Goal: Information Seeking & Learning: Check status

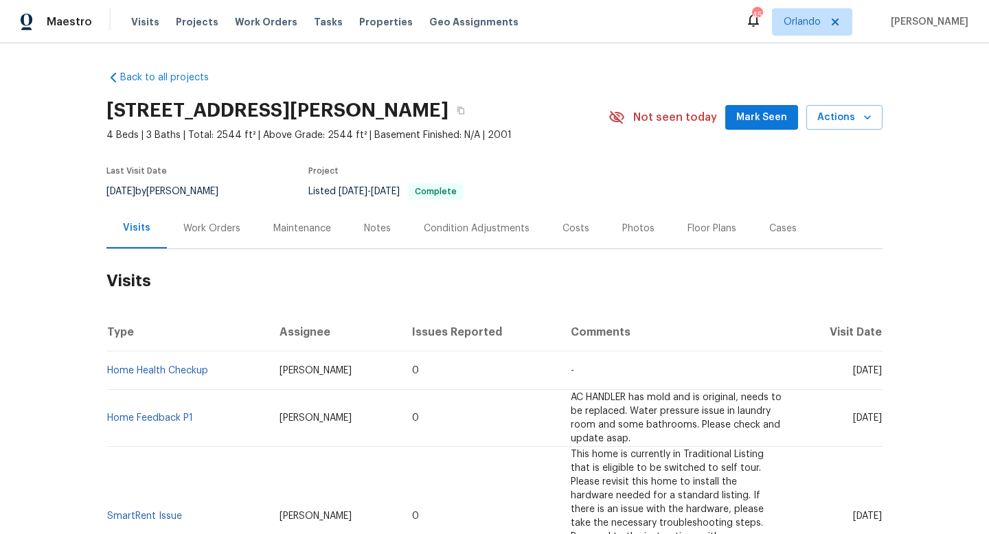
click at [213, 230] on div "Work Orders" at bounding box center [211, 229] width 57 height 14
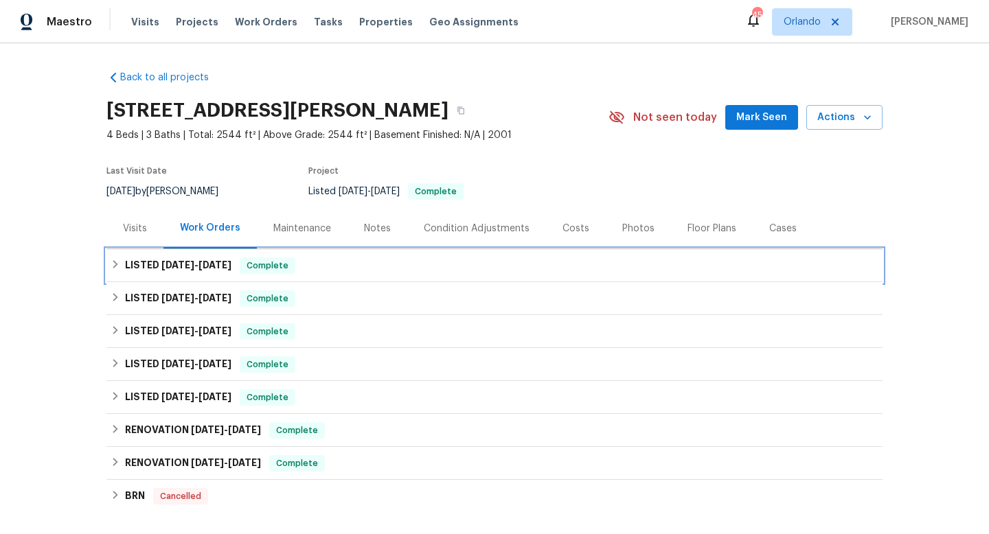
click at [194, 266] on span "8/22/25" at bounding box center [177, 265] width 33 height 10
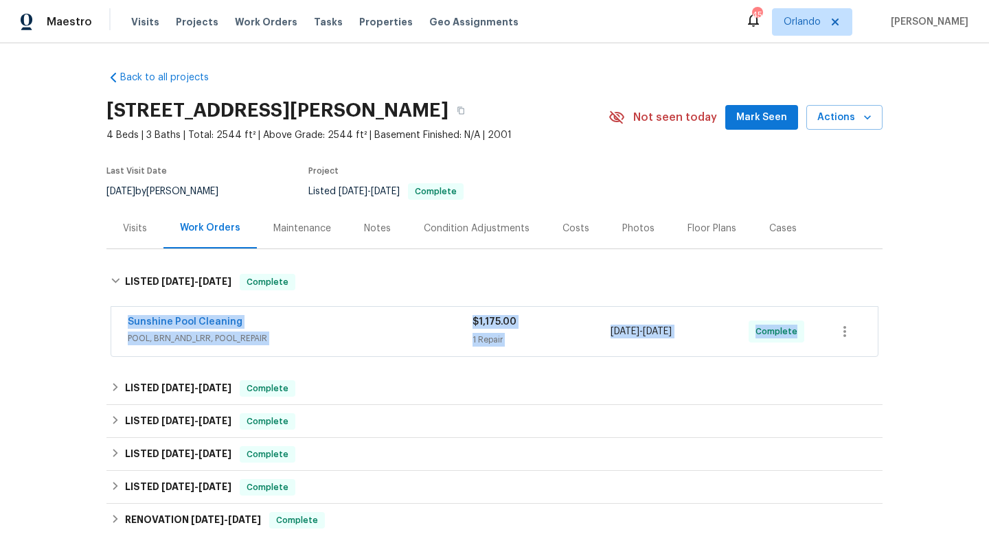
drag, startPoint x: 115, startPoint y: 321, endPoint x: 911, endPoint y: 332, distance: 796.4
click at [916, 336] on div "Back to all projects 3230 Buck Hill Pl, Orlando, FL 32817 4 Beds | 3 Baths | To…" at bounding box center [494, 288] width 989 height 491
copy div "Sunshine Pool Cleaning POOL, BRN_AND_LRR, POOL_REPAIR $1,175.00 1 Repair 8/22/2…"
click at [332, 332] on span "POOL, BRN_AND_LRR, POOL_REPAIR" at bounding box center [300, 339] width 345 height 14
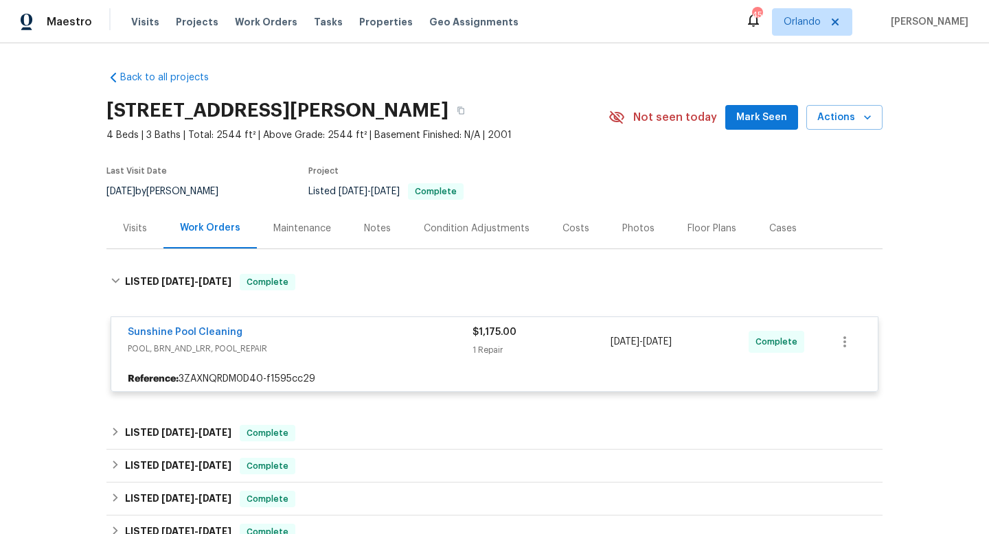
click at [332, 331] on div "Sunshine Pool Cleaning" at bounding box center [300, 333] width 345 height 16
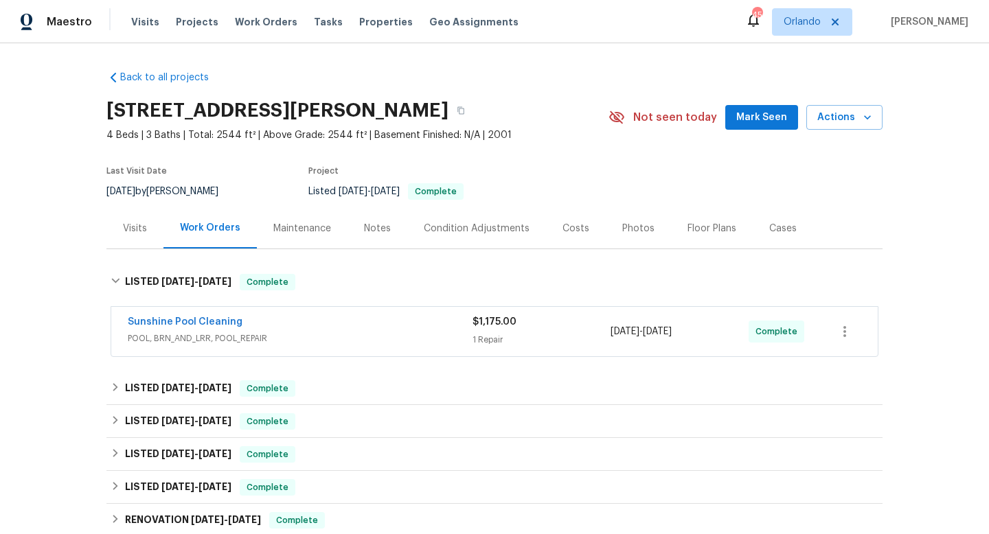
click at [332, 332] on span "POOL, BRN_AND_LRR, POOL_REPAIR" at bounding box center [300, 339] width 345 height 14
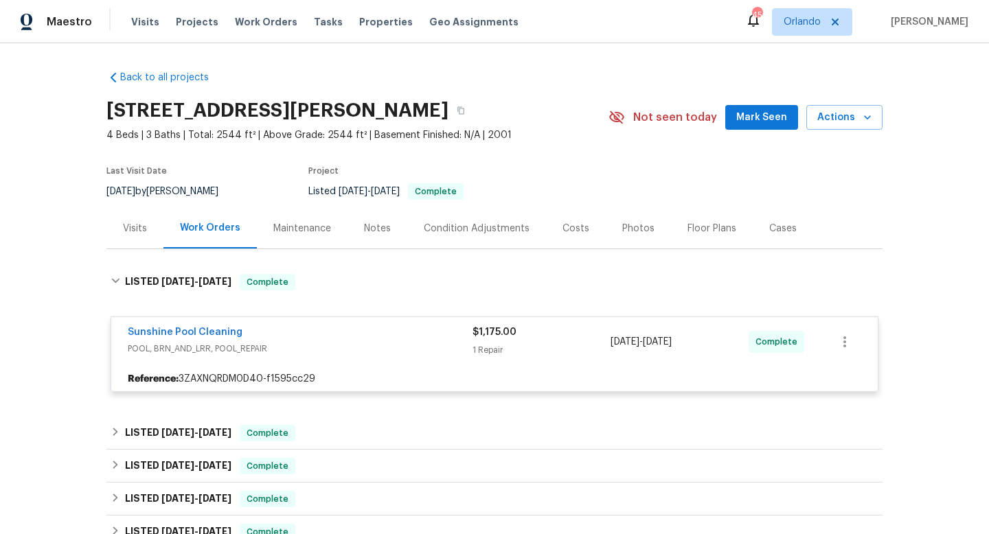
click at [332, 331] on div "Sunshine Pool Cleaning" at bounding box center [300, 333] width 345 height 16
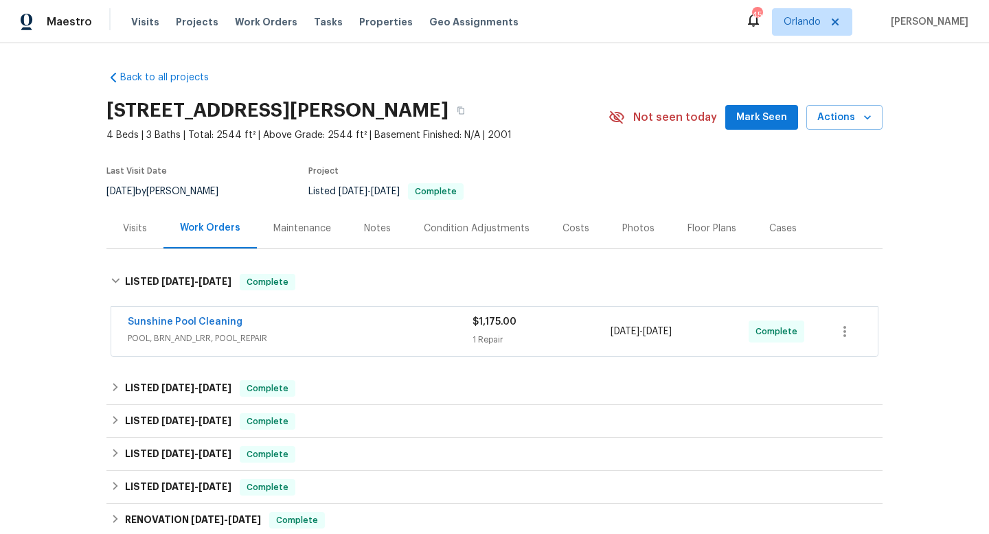
click at [332, 332] on span "POOL, BRN_AND_LRR, POOL_REPAIR" at bounding box center [300, 339] width 345 height 14
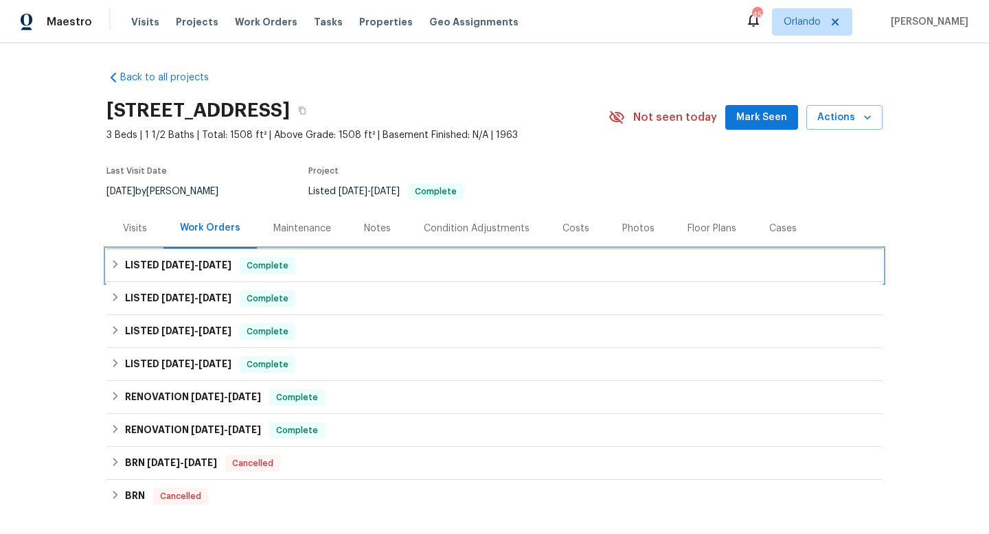
click at [194, 263] on span "8/22/25" at bounding box center [177, 265] width 33 height 10
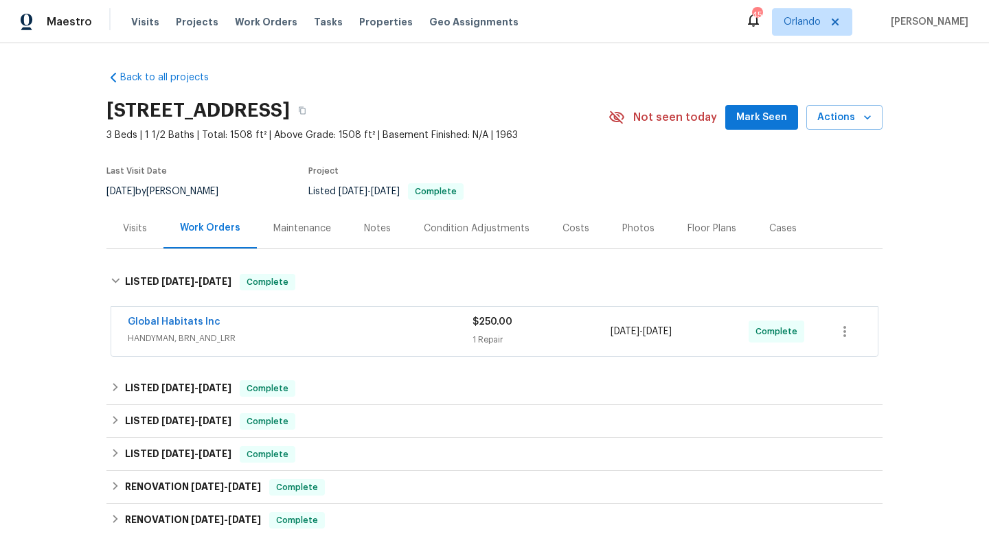
click at [323, 329] on div "Global Habitats Inc" at bounding box center [300, 323] width 345 height 16
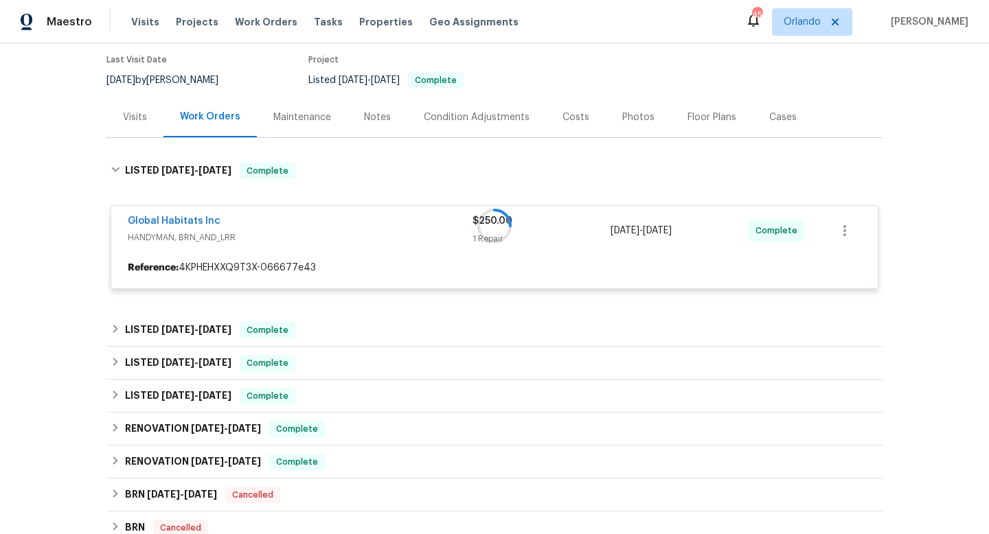
scroll to position [130, 0]
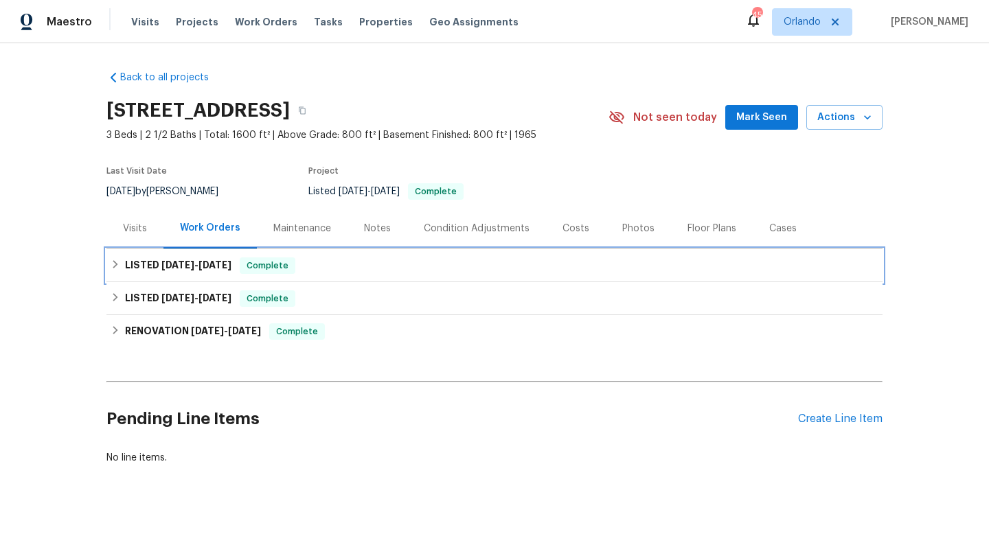
click at [218, 261] on span "[DATE]" at bounding box center [214, 265] width 33 height 10
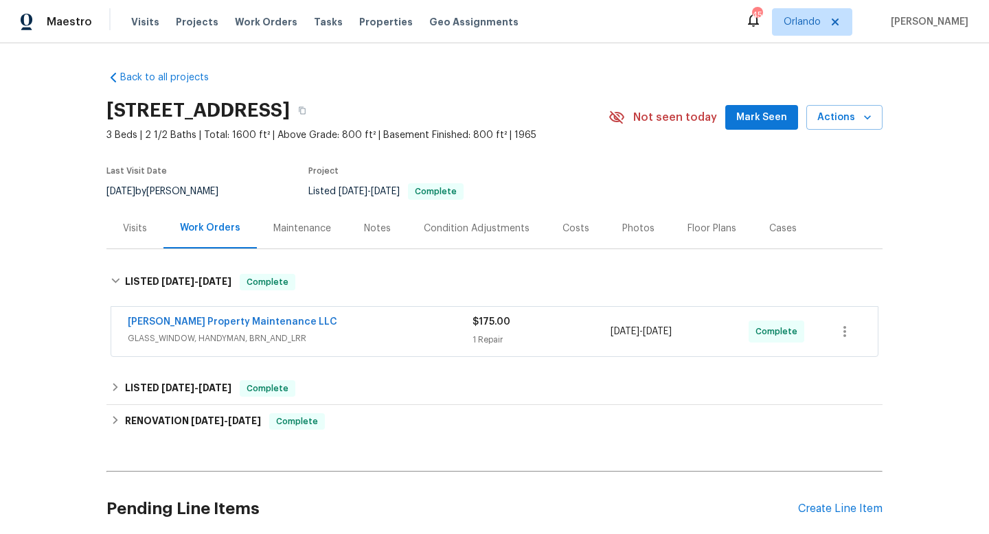
click at [148, 229] on div "Visits" at bounding box center [134, 228] width 57 height 41
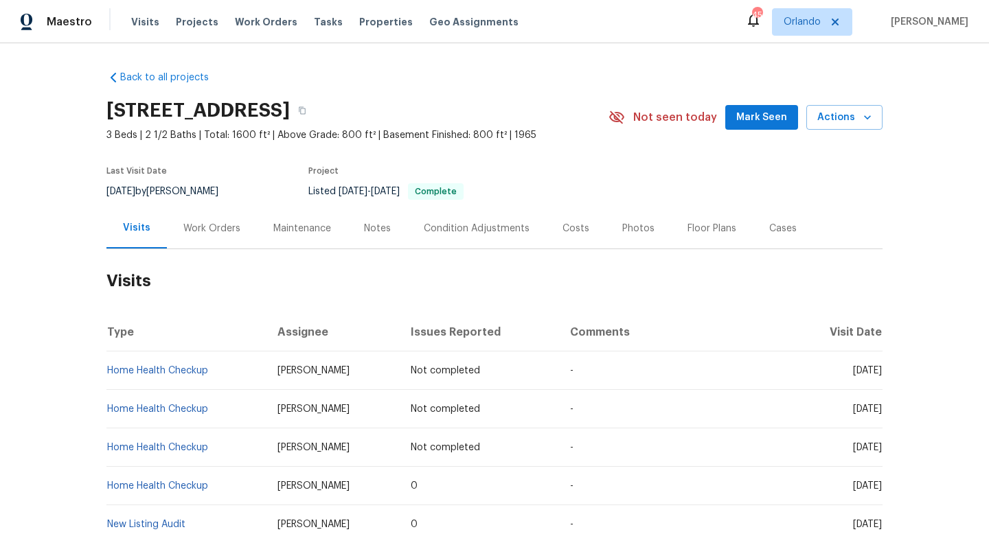
click at [211, 232] on div "Work Orders" at bounding box center [211, 229] width 57 height 14
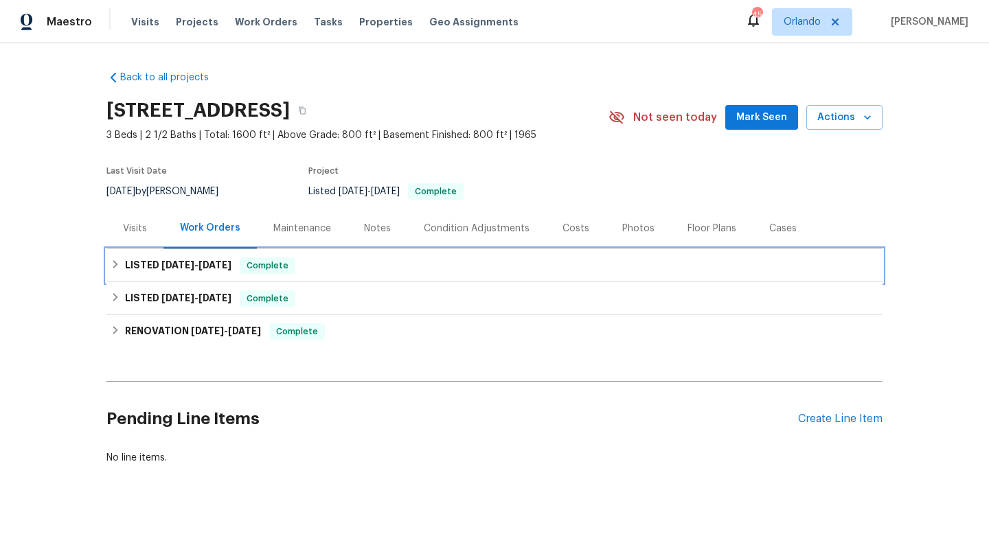
click at [211, 273] on h6 "LISTED [DATE] - [DATE]" at bounding box center [178, 265] width 106 height 16
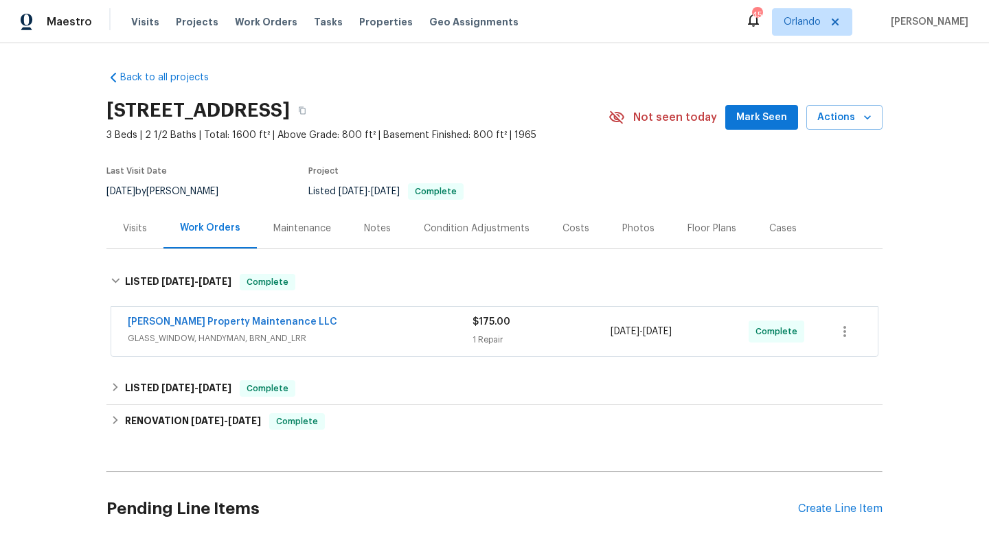
click at [380, 327] on div "[PERSON_NAME] Property Maintenance LLC" at bounding box center [300, 323] width 345 height 16
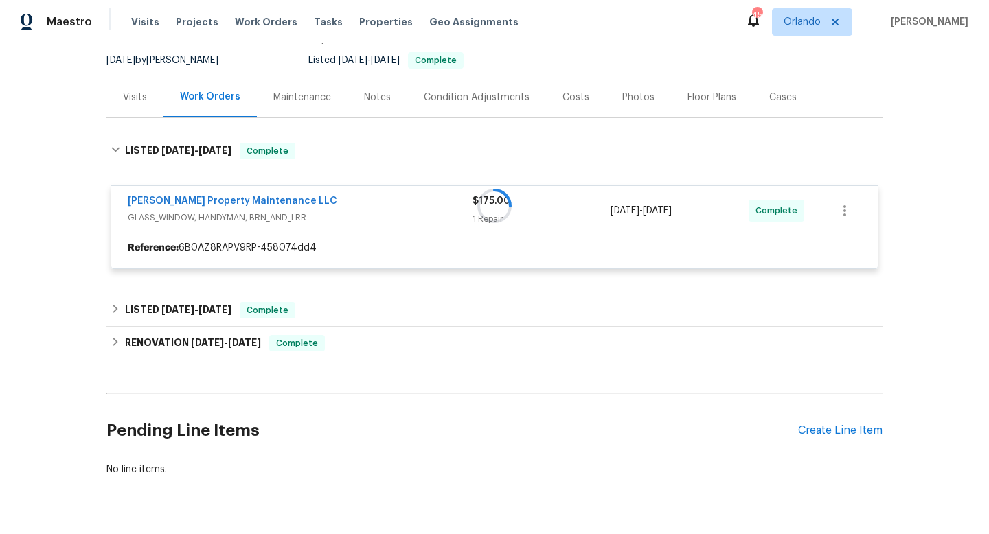
scroll to position [144, 0]
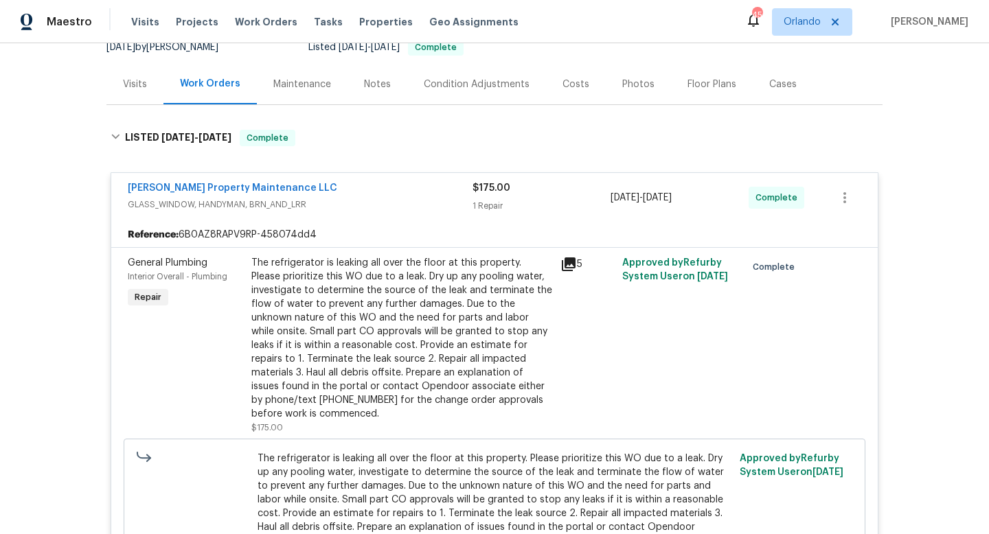
click at [541, 267] on div "The refrigerator is leaking all over the floor at this property. Please priorit…" at bounding box center [401, 338] width 301 height 165
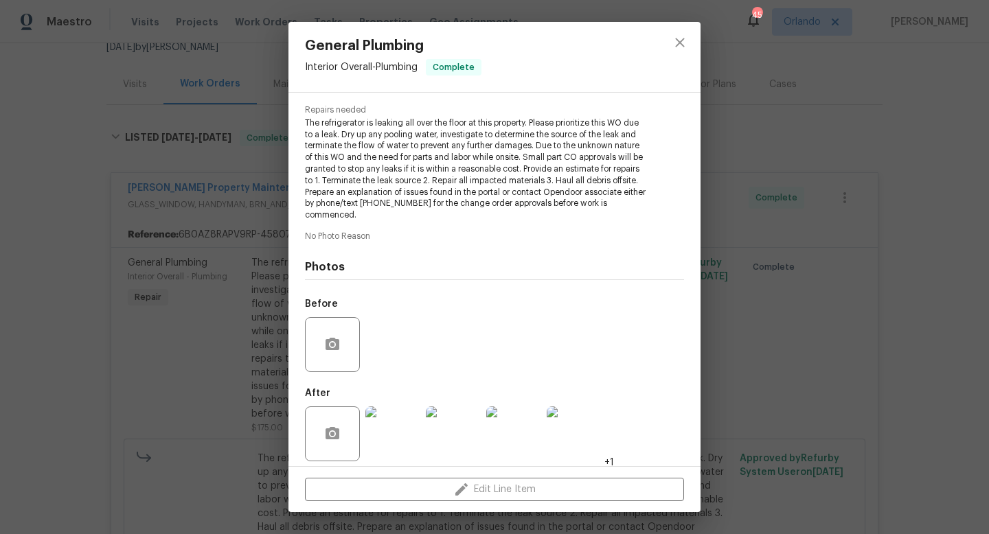
click at [768, 259] on div "General Plumbing Interior Overall - Plumbing Complete Vendor [PERSON_NAME] Prop…" at bounding box center [494, 267] width 989 height 534
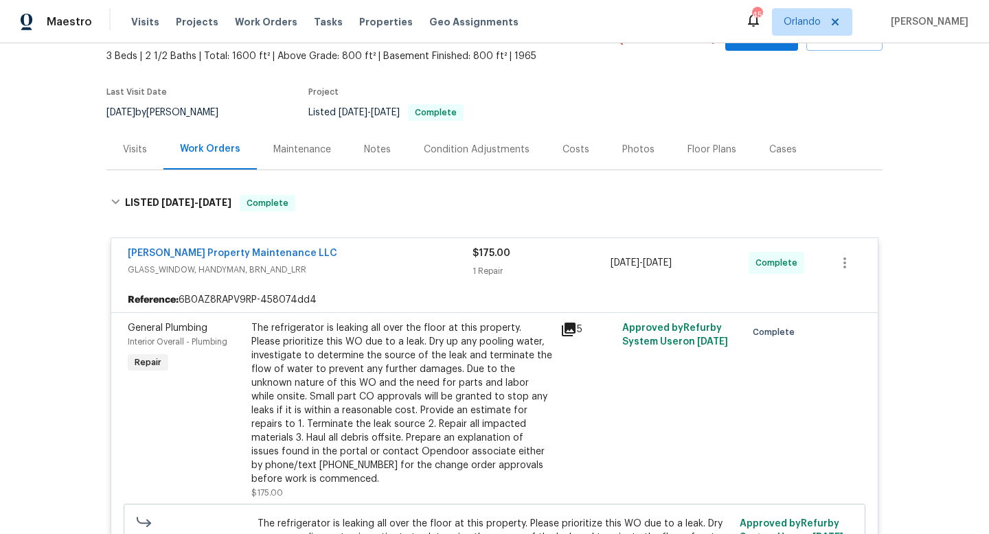
scroll to position [80, 0]
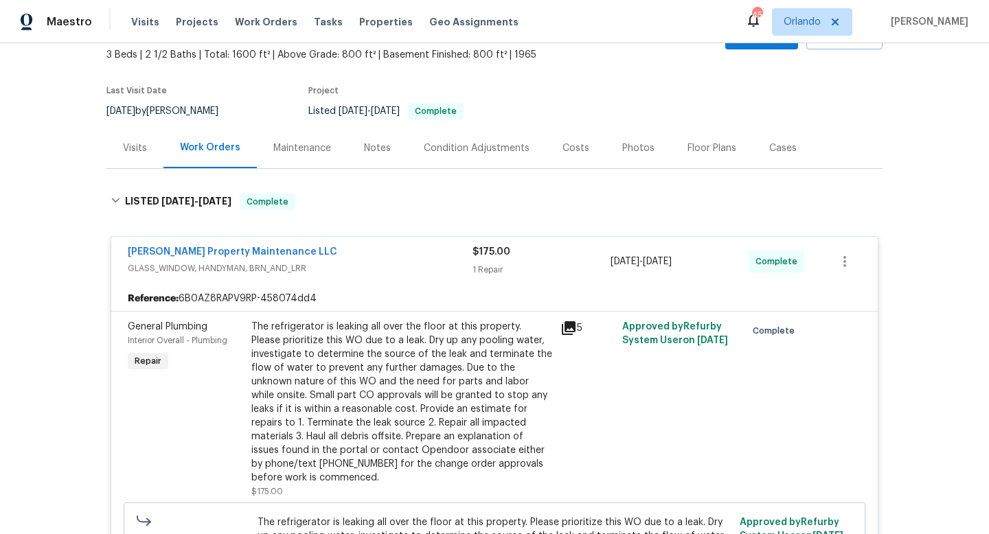
click at [178, 101] on div "Last Visit Date" at bounding box center [170, 94] width 128 height 16
click at [174, 106] on div "[DATE] by [PERSON_NAME]" at bounding box center [170, 111] width 128 height 16
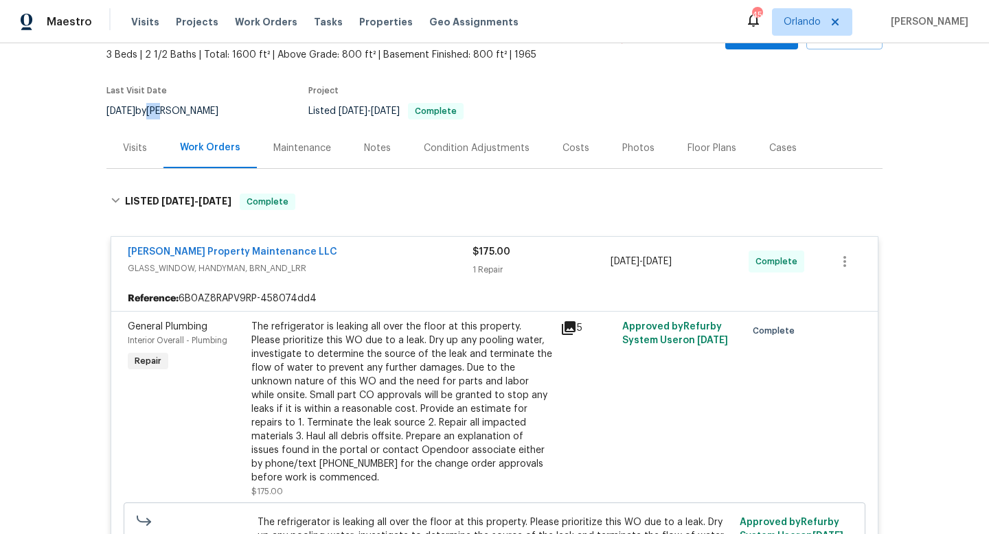
click at [174, 106] on div "[DATE] by [PERSON_NAME]" at bounding box center [170, 111] width 128 height 16
copy div "[DATE] by [PERSON_NAME]"
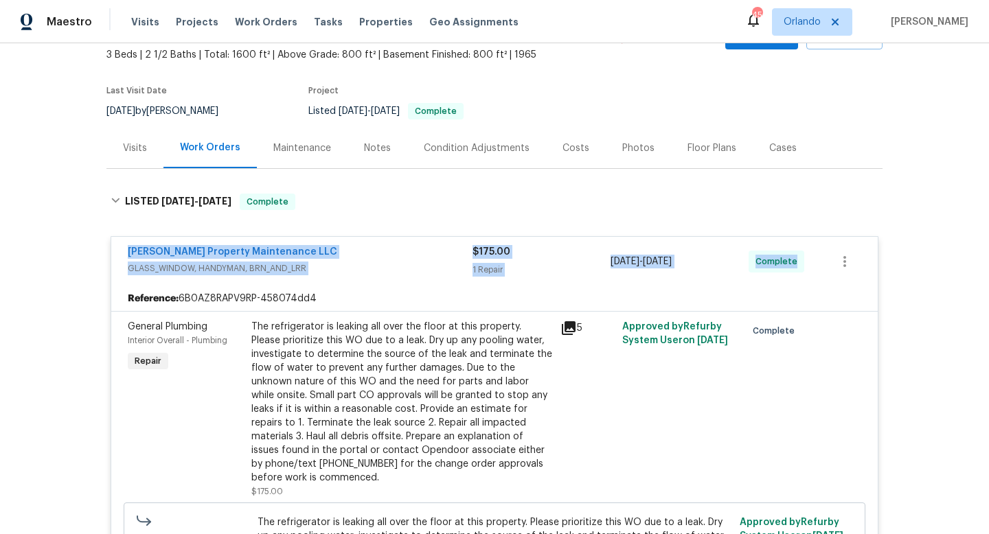
drag, startPoint x: 115, startPoint y: 247, endPoint x: 921, endPoint y: 259, distance: 806.0
click at [921, 260] on div "Back to all projects [STREET_ADDRESS] 3 Beds | 2 1/2 Baths | Total: 1600 ft² | …" at bounding box center [494, 288] width 989 height 491
copy div "[PERSON_NAME] Property Maintenance LLC GLASS_WINDOW, HANDYMAN, BRN_AND_LRR $175…"
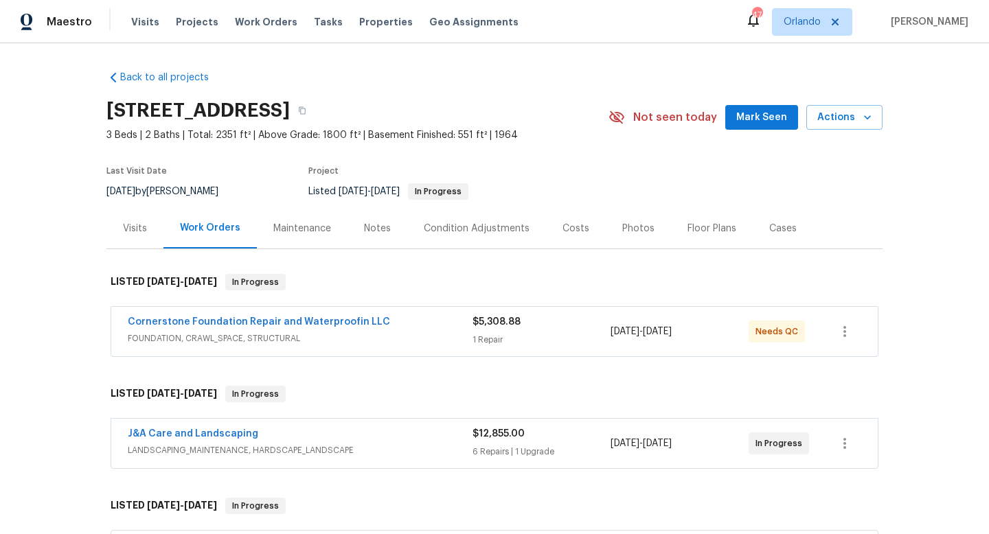
click at [428, 437] on div "J&A Care and Landscaping" at bounding box center [300, 435] width 345 height 16
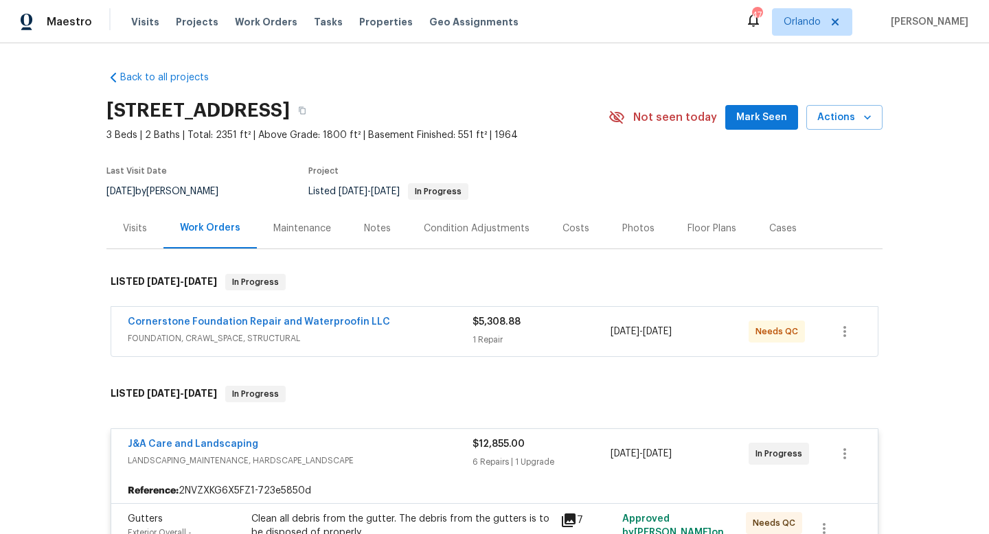
click at [770, 224] on div "Cases" at bounding box center [782, 229] width 27 height 14
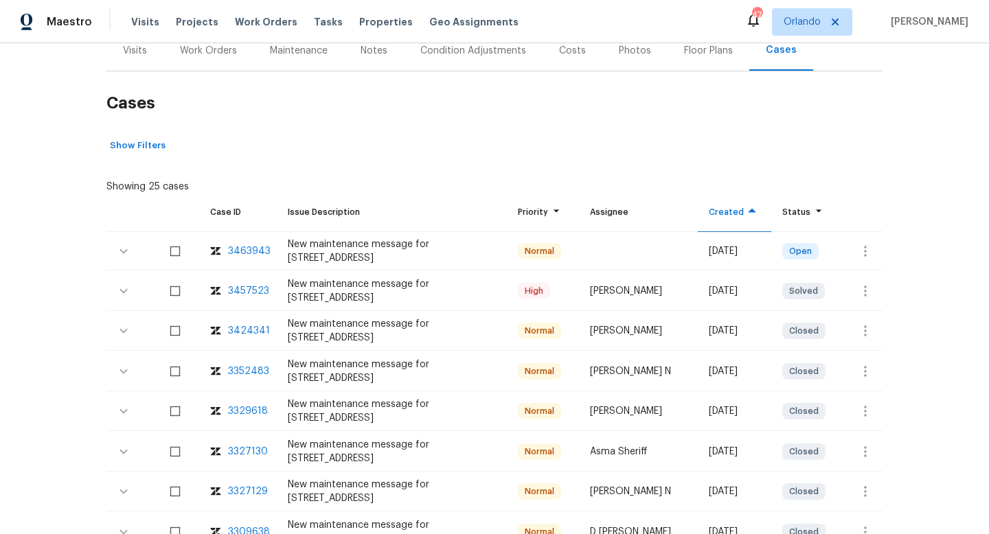
scroll to position [177, 0]
click at [253, 290] on div "3457523" at bounding box center [248, 292] width 41 height 14
